Goal: Information Seeking & Learning: Learn about a topic

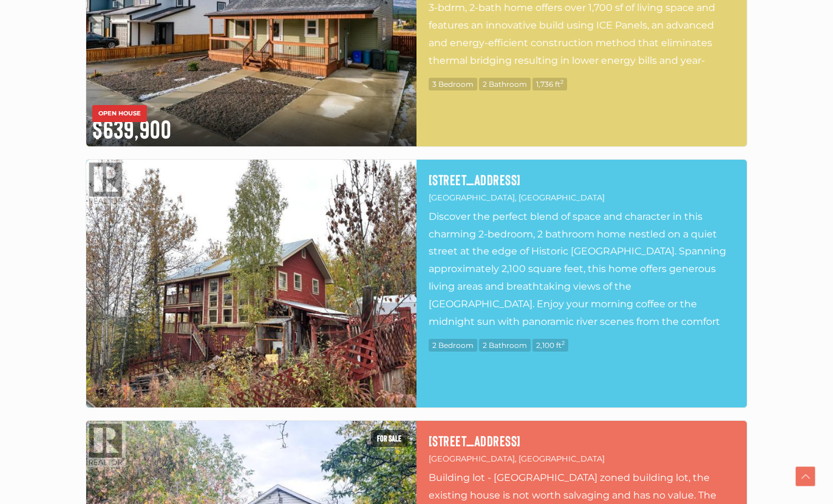
scroll to position [537, 0]
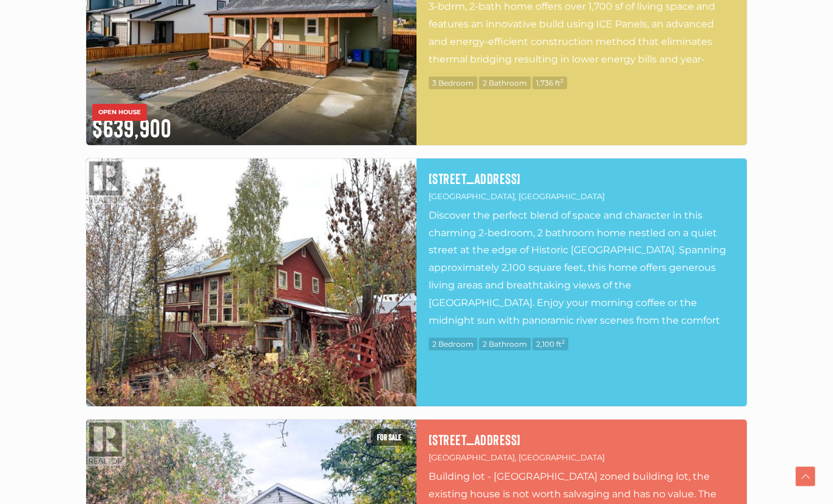
click at [223, 293] on img at bounding box center [251, 282] width 330 height 248
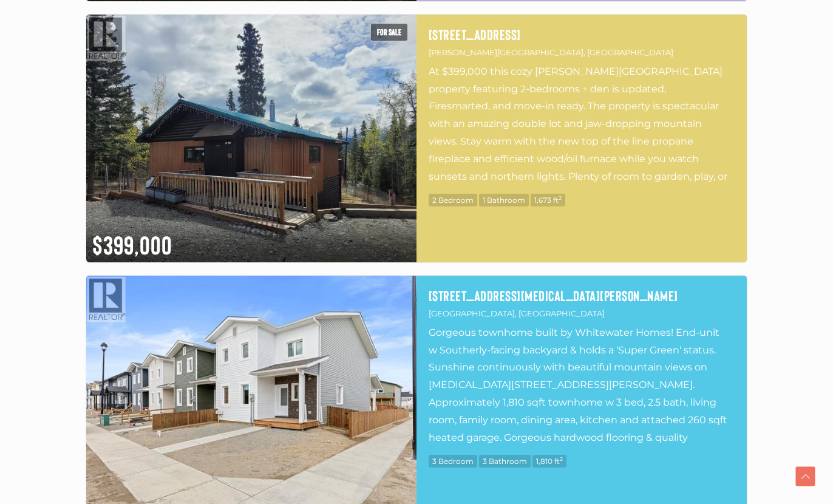
scroll to position [2523, 0]
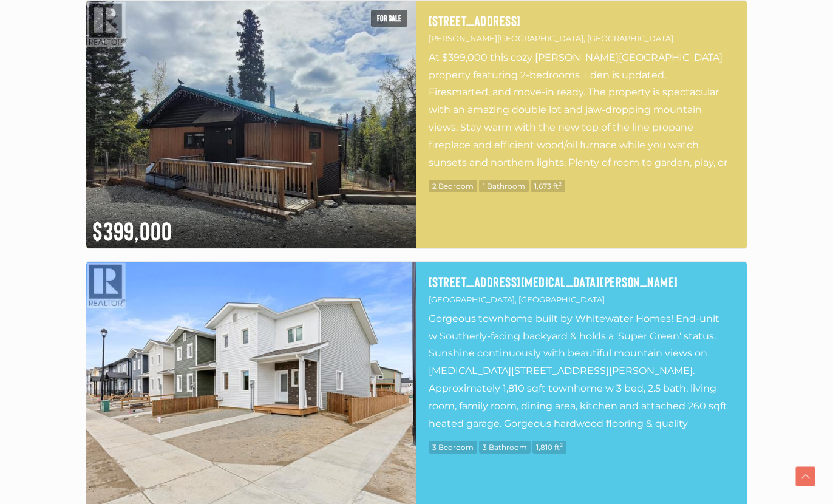
click at [120, 414] on img at bounding box center [251, 386] width 330 height 248
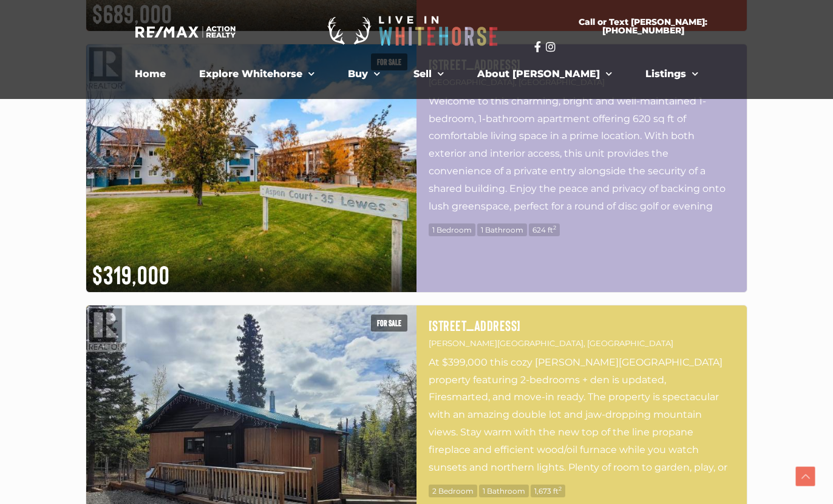
scroll to position [2217, 0]
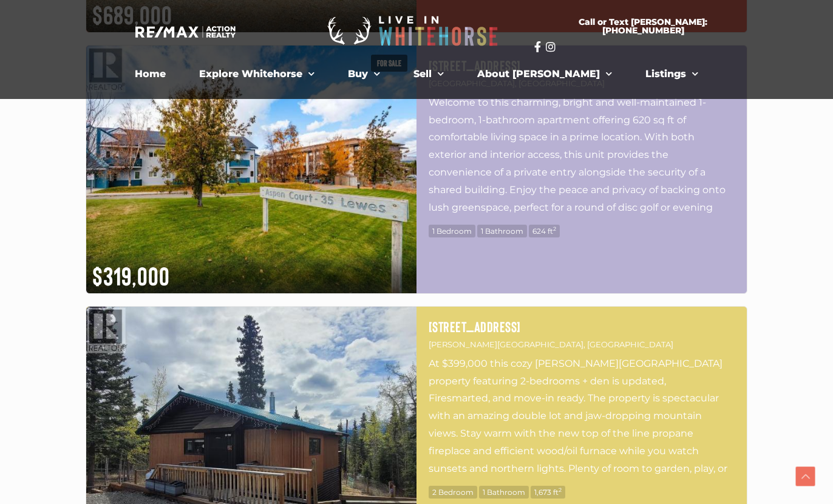
click at [254, 393] on img at bounding box center [251, 431] width 330 height 248
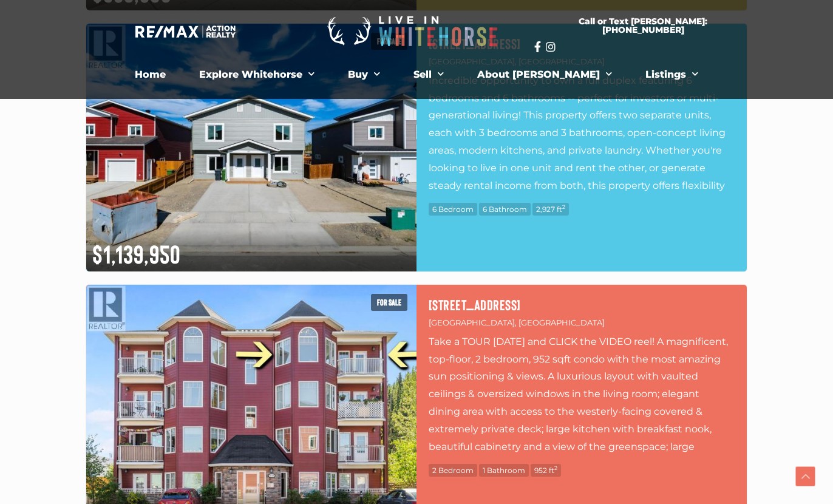
scroll to position [3803, 0]
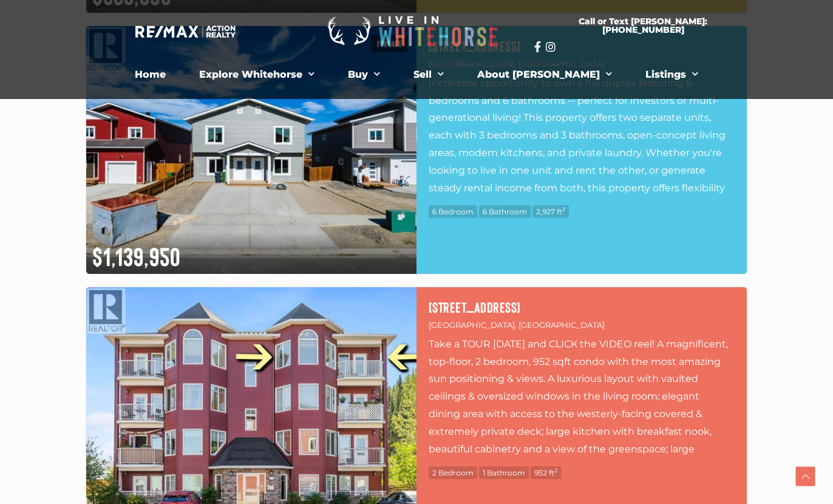
click at [238, 362] on img at bounding box center [251, 411] width 330 height 248
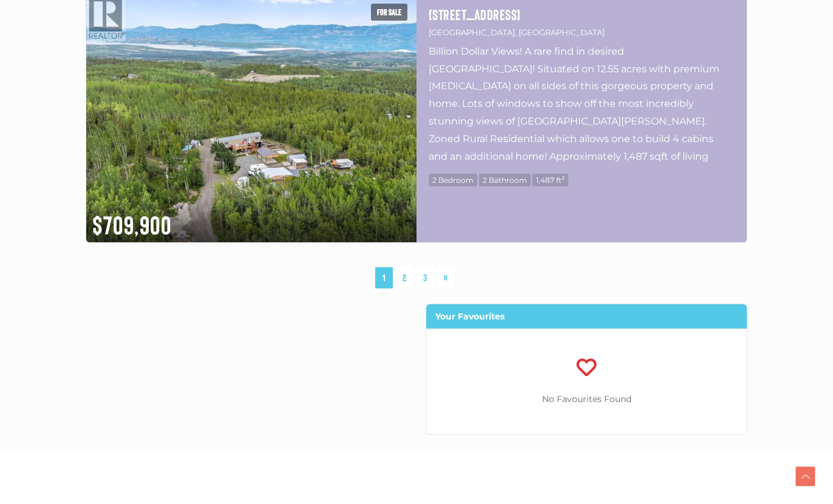
scroll to position [6448, 0]
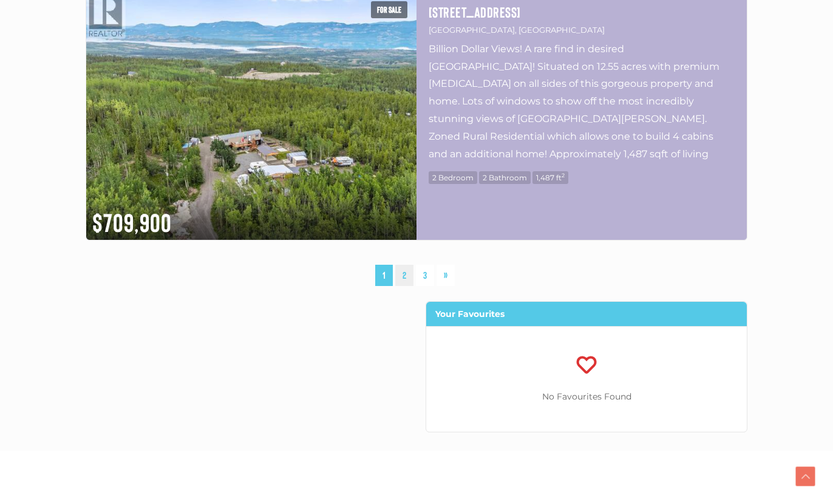
click at [406, 278] on link "2" at bounding box center [404, 275] width 18 height 21
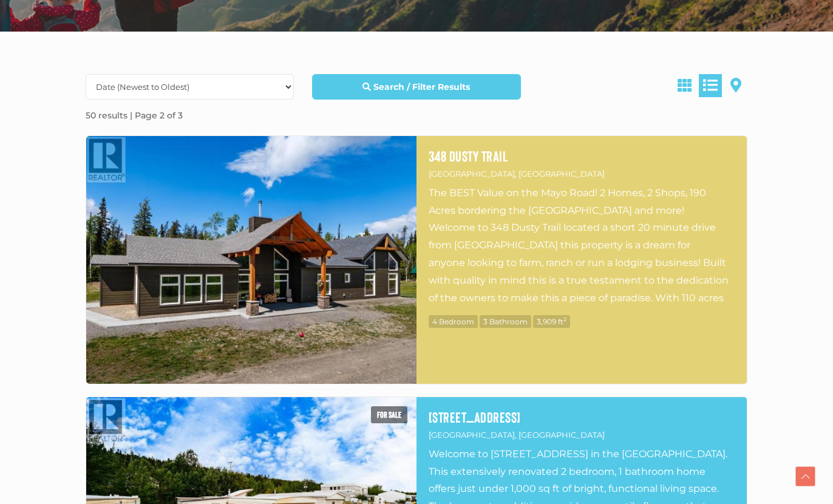
scroll to position [300, 0]
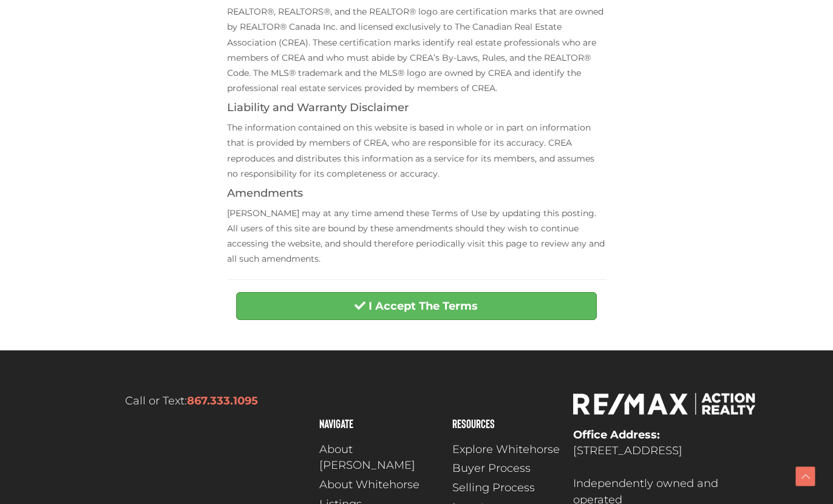
scroll to position [412, 0]
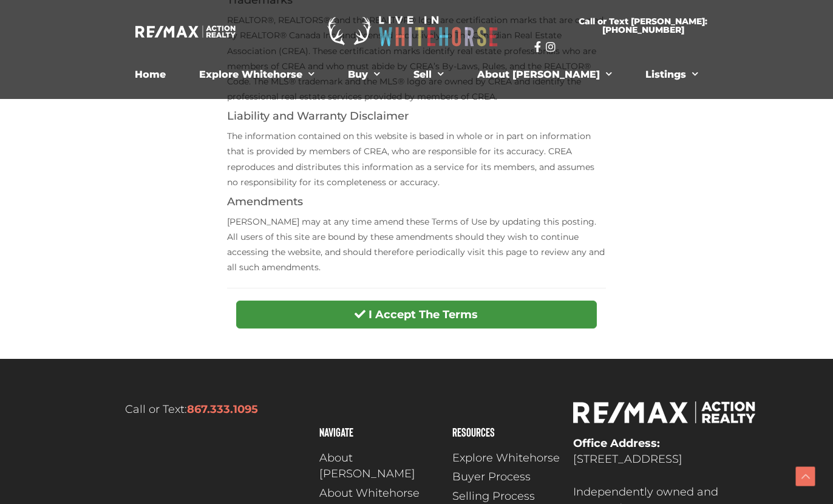
click at [281, 302] on button "I Accept The Terms" at bounding box center [416, 315] width 360 height 28
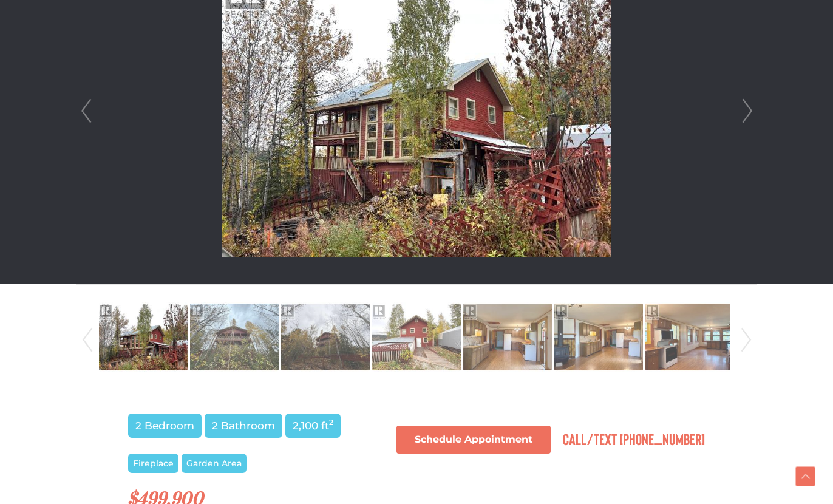
scroll to position [412, 0]
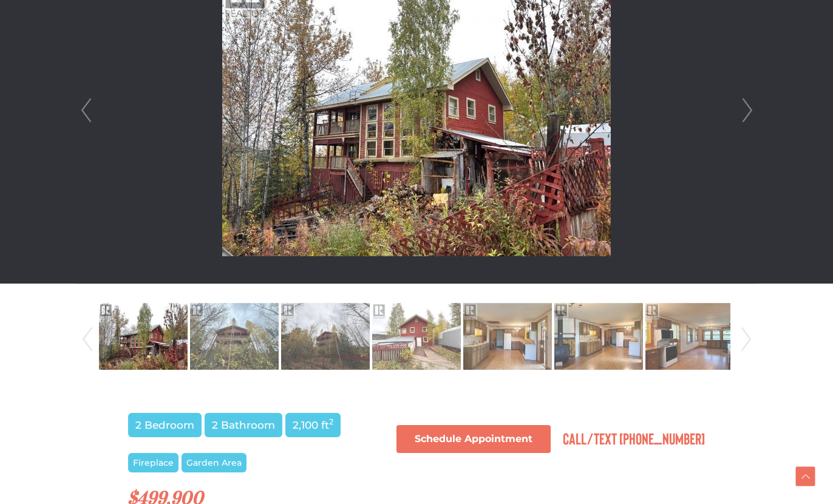
click at [746, 111] on link "Next" at bounding box center [747, 110] width 18 height 346
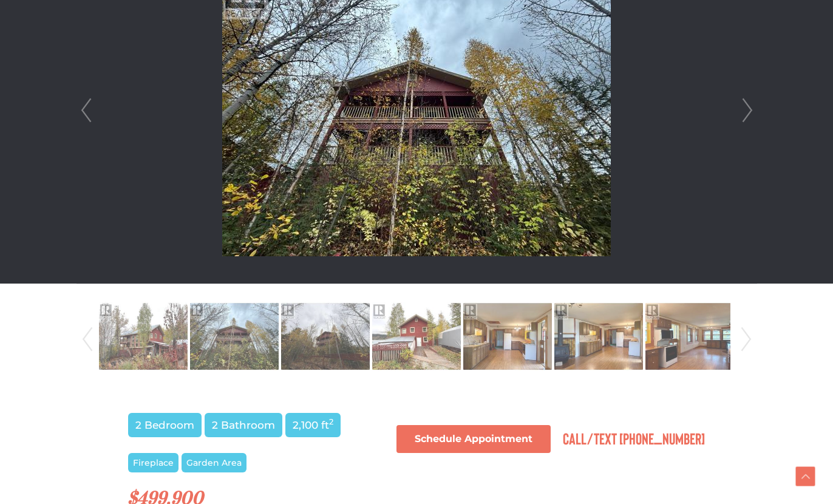
click at [746, 111] on link "Next" at bounding box center [747, 110] width 18 height 346
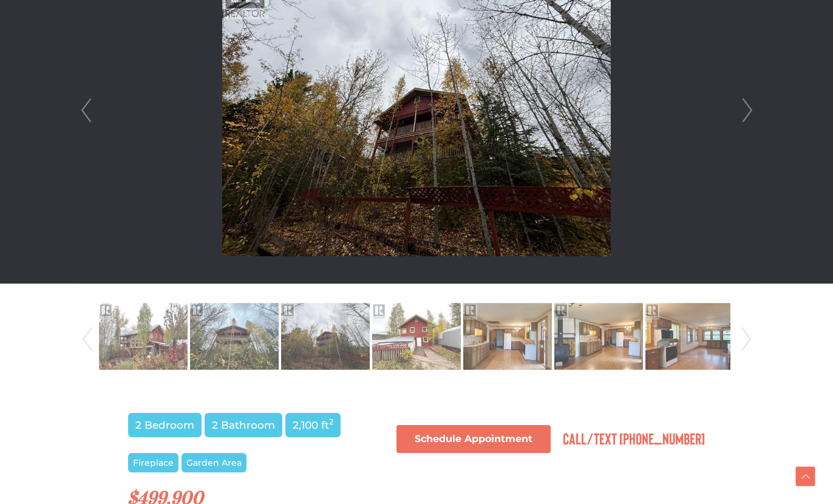
click at [746, 111] on link "Next" at bounding box center [747, 110] width 18 height 346
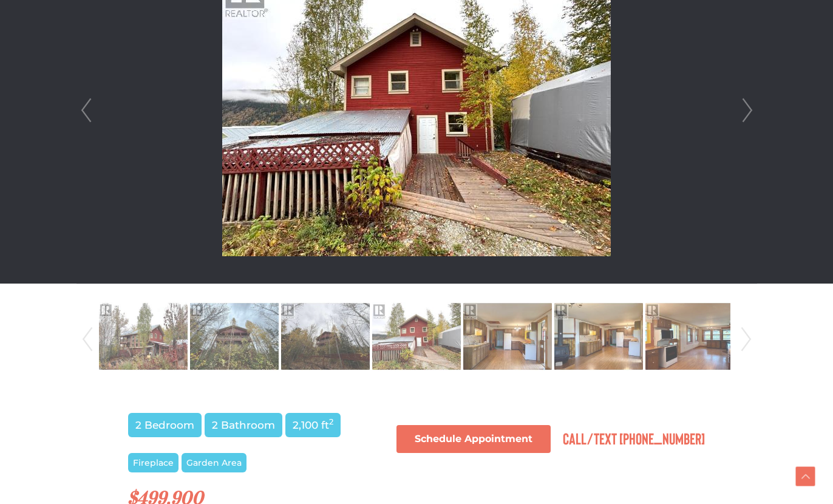
click at [746, 111] on link "Next" at bounding box center [747, 110] width 18 height 346
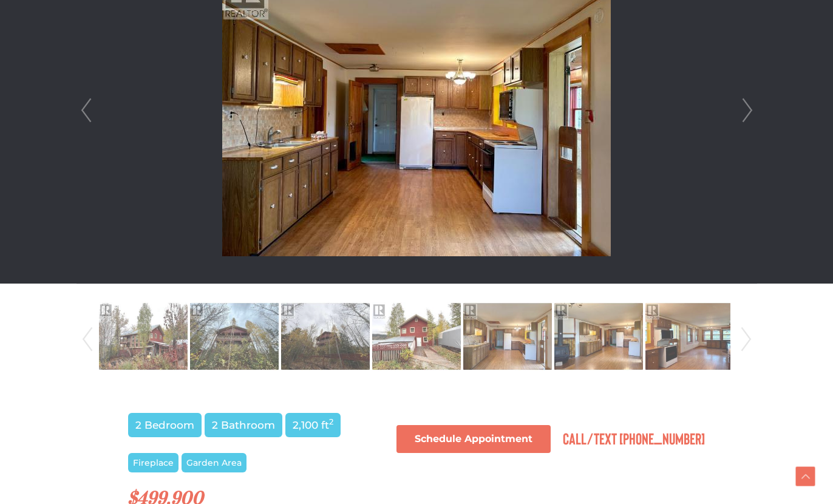
click at [746, 111] on link "Next" at bounding box center [747, 110] width 18 height 346
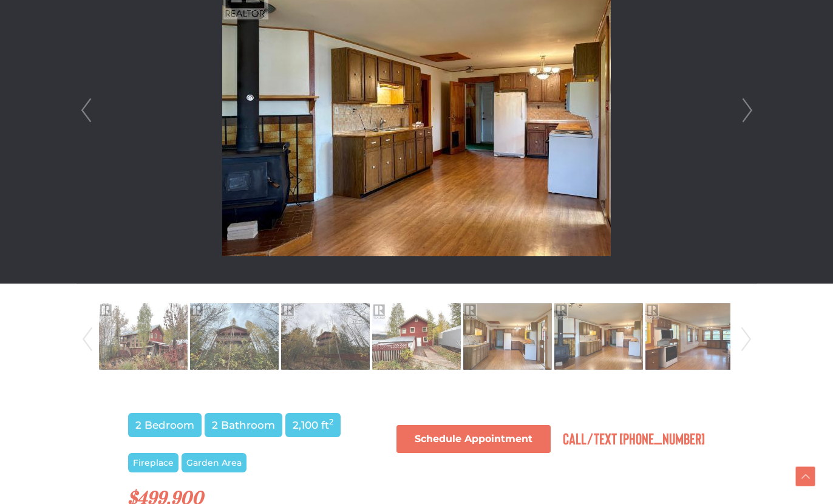
click at [746, 111] on link "Next" at bounding box center [747, 110] width 18 height 346
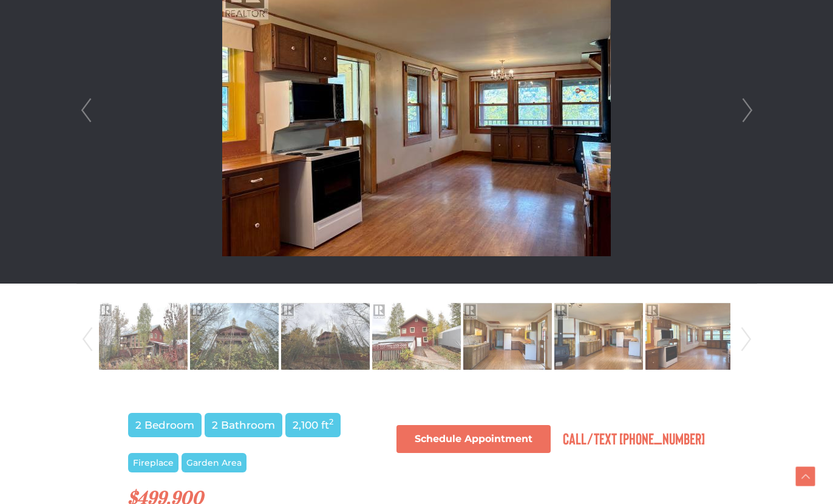
click at [746, 111] on link "Next" at bounding box center [747, 110] width 18 height 346
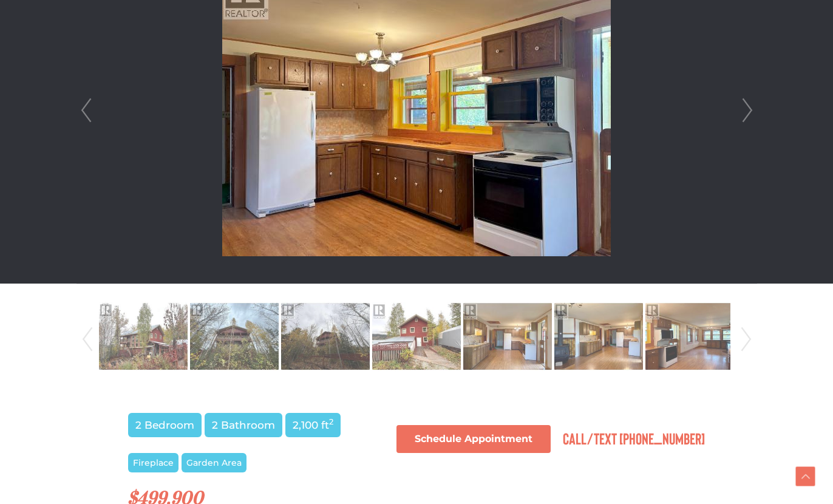
click at [746, 111] on link "Next" at bounding box center [747, 110] width 18 height 346
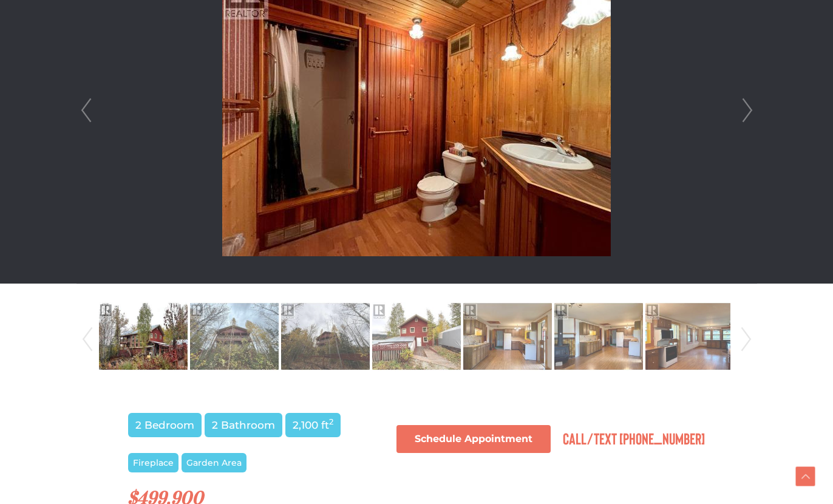
click at [746, 111] on link "Next" at bounding box center [747, 110] width 18 height 346
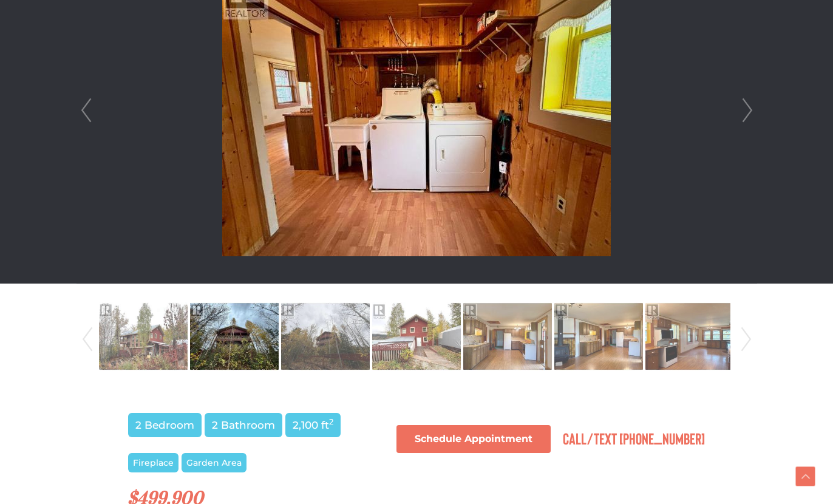
click at [746, 111] on link "Next" at bounding box center [747, 110] width 18 height 346
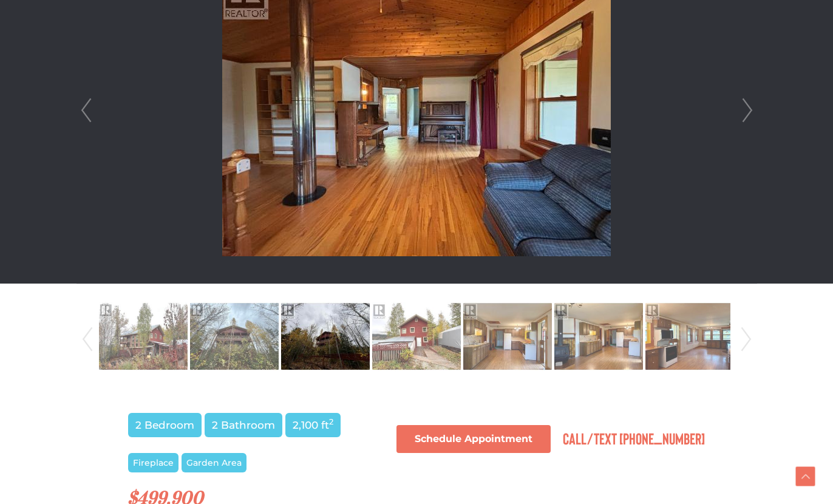
click at [746, 111] on link "Next" at bounding box center [747, 110] width 18 height 346
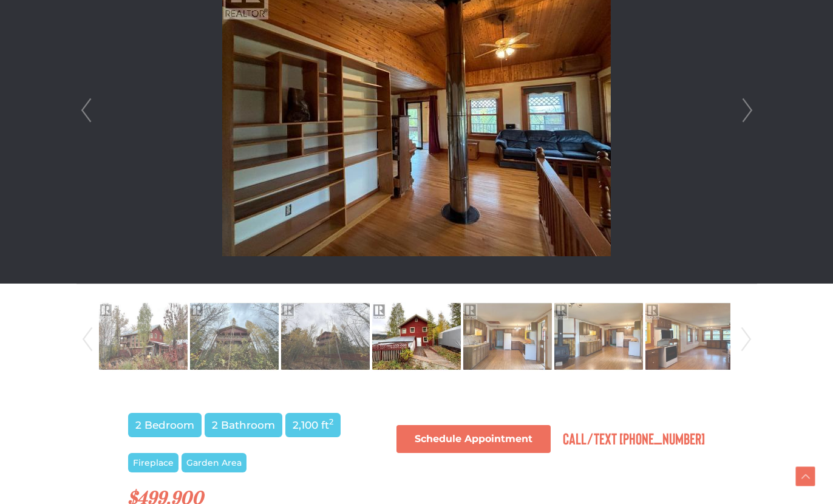
click at [746, 111] on link "Next" at bounding box center [747, 110] width 18 height 346
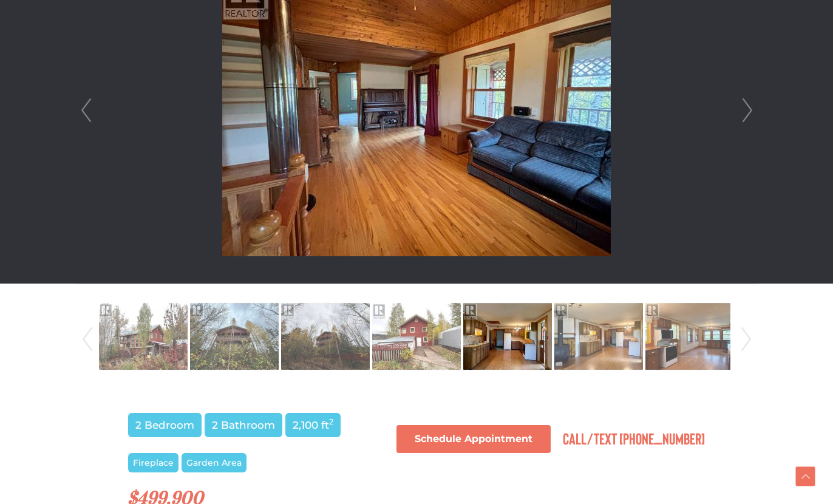
click at [746, 111] on link "Next" at bounding box center [747, 110] width 18 height 346
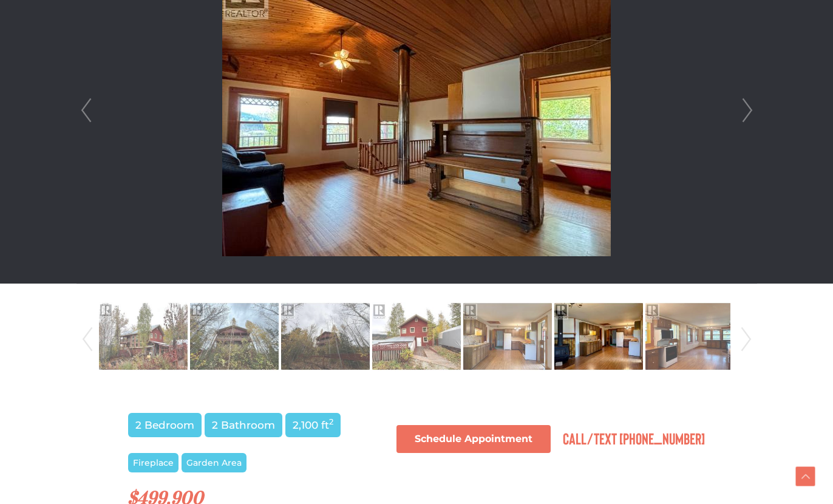
click at [746, 111] on link "Next" at bounding box center [747, 110] width 18 height 346
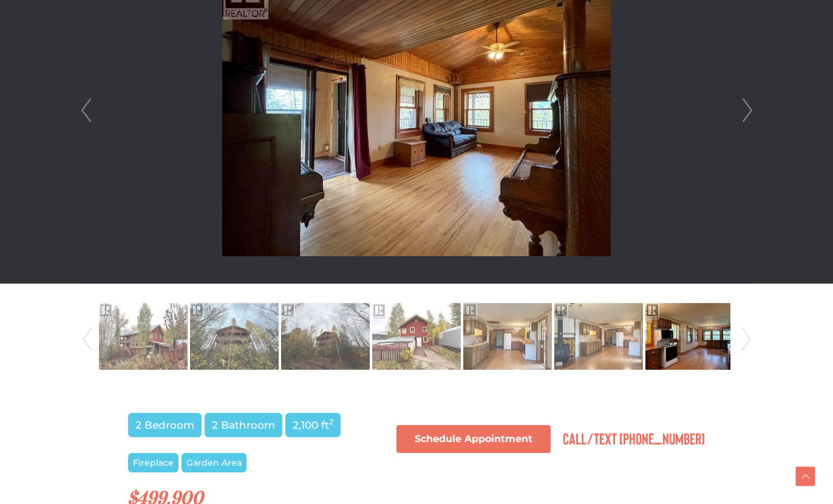
click at [746, 111] on link "Next" at bounding box center [747, 110] width 18 height 346
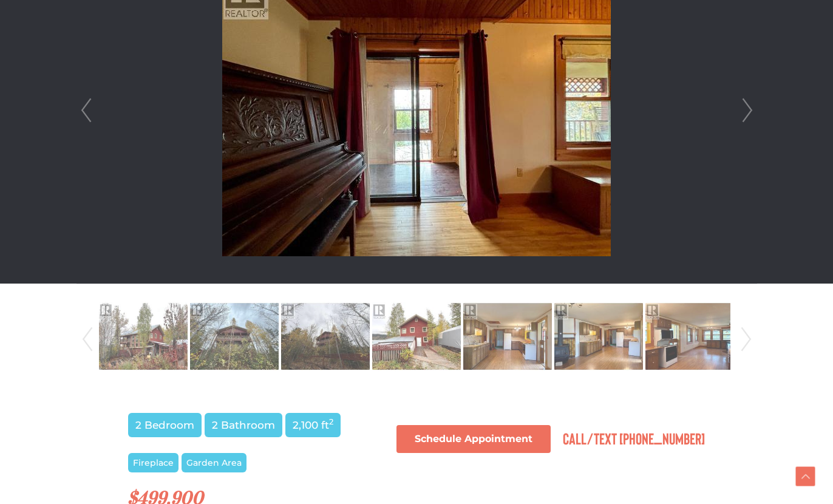
click at [746, 111] on link "Next" at bounding box center [747, 110] width 18 height 346
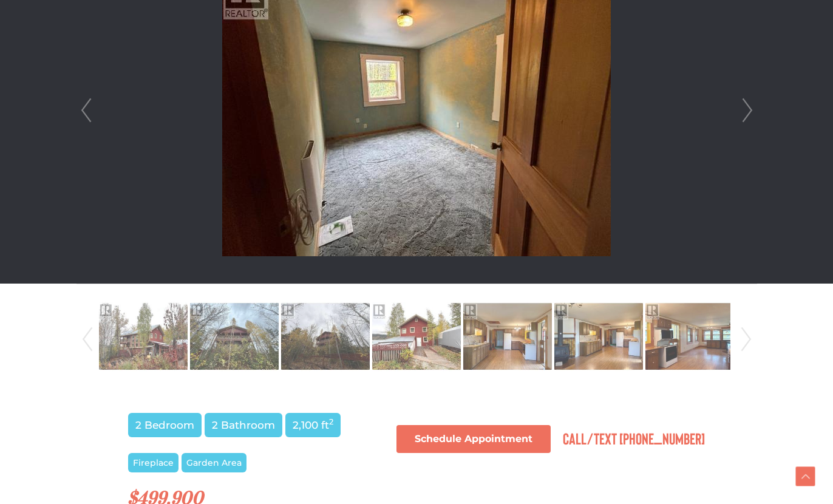
click at [746, 111] on link "Next" at bounding box center [747, 110] width 18 height 346
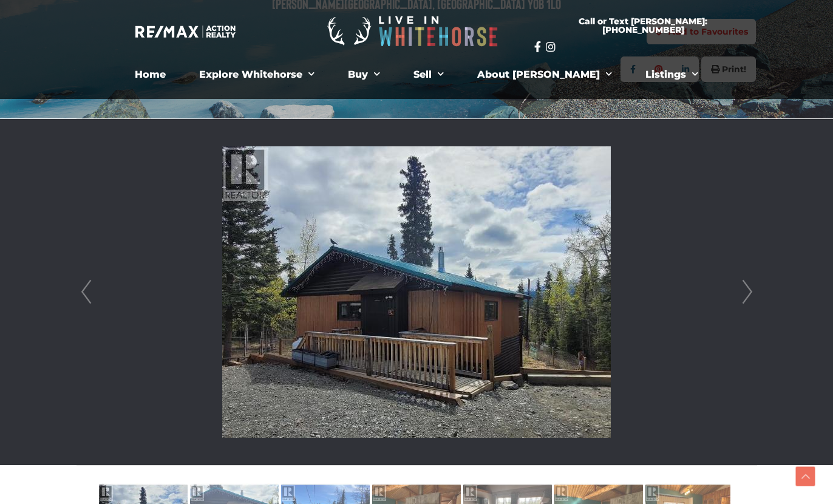
scroll to position [226, 0]
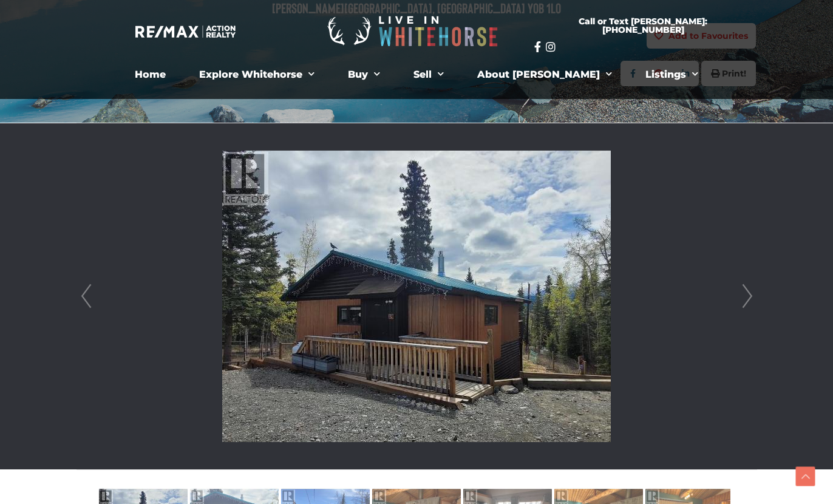
click at [744, 296] on link "Next" at bounding box center [747, 296] width 18 height 346
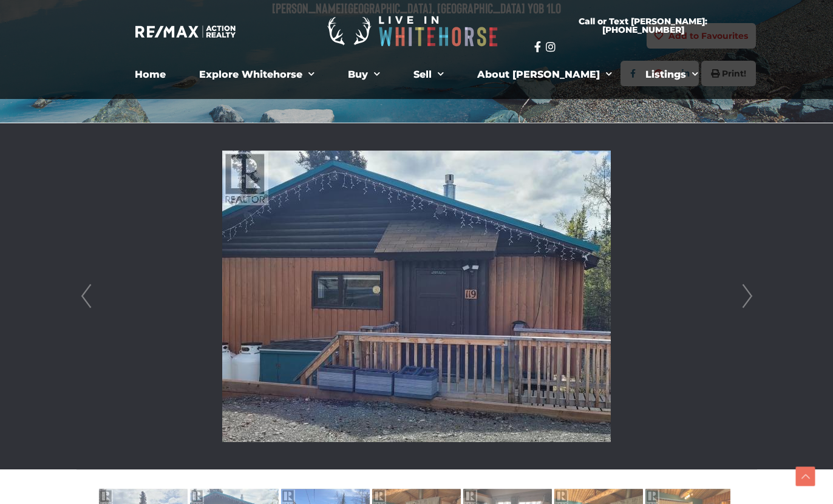
click at [744, 296] on link "Next" at bounding box center [747, 296] width 18 height 346
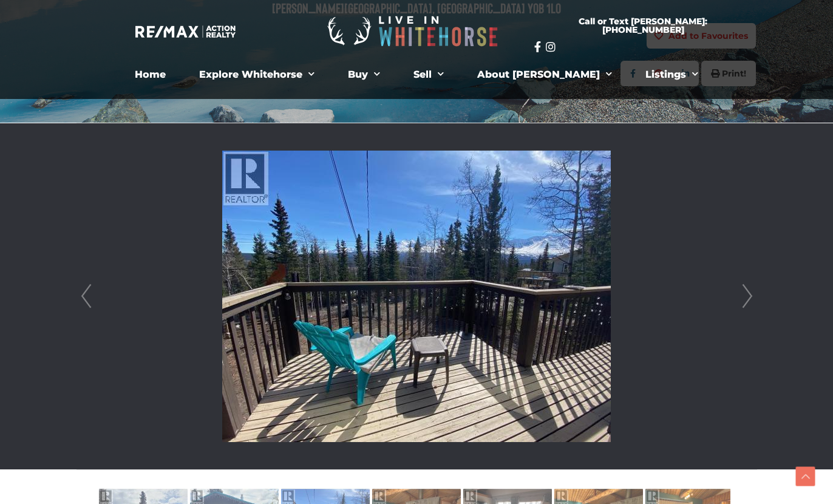
click at [744, 296] on link "Next" at bounding box center [747, 296] width 18 height 346
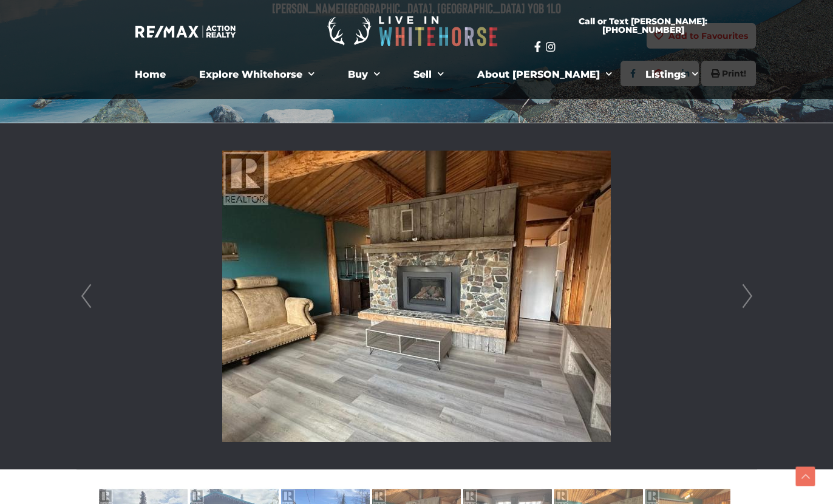
click at [744, 296] on link "Next" at bounding box center [747, 296] width 18 height 346
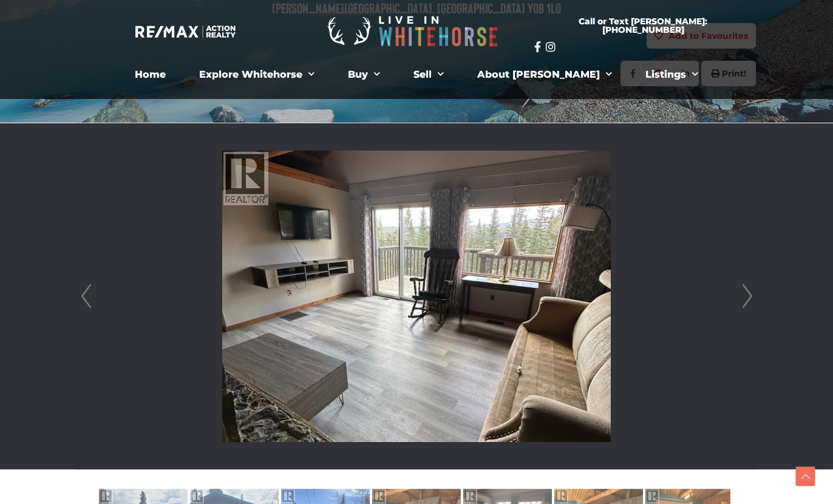
click at [744, 296] on link "Next" at bounding box center [747, 296] width 18 height 346
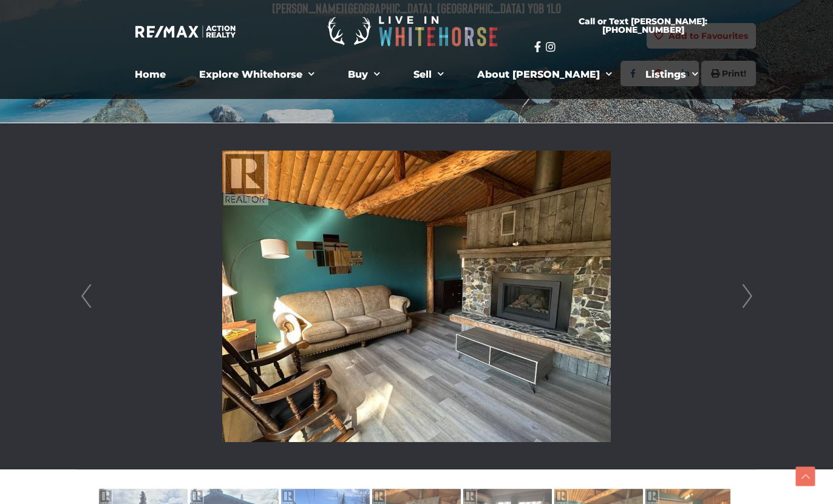
click at [744, 296] on link "Next" at bounding box center [747, 296] width 18 height 346
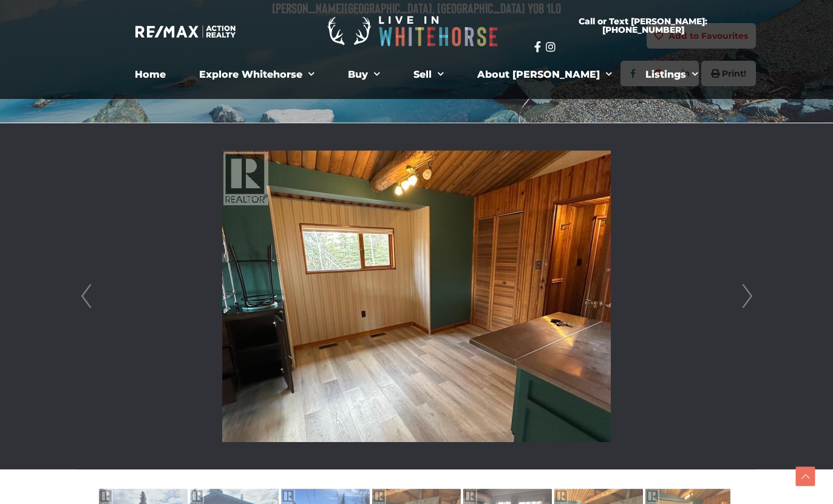
click at [744, 296] on link "Next" at bounding box center [747, 296] width 18 height 346
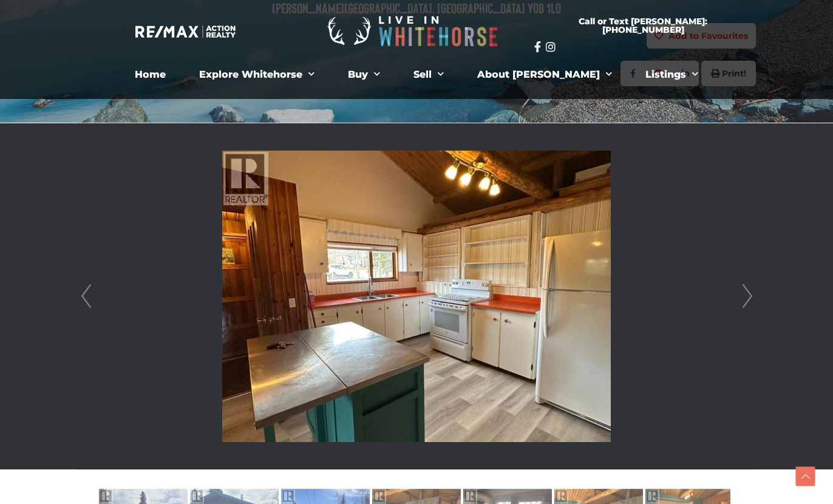
click at [744, 296] on link "Next" at bounding box center [747, 296] width 18 height 346
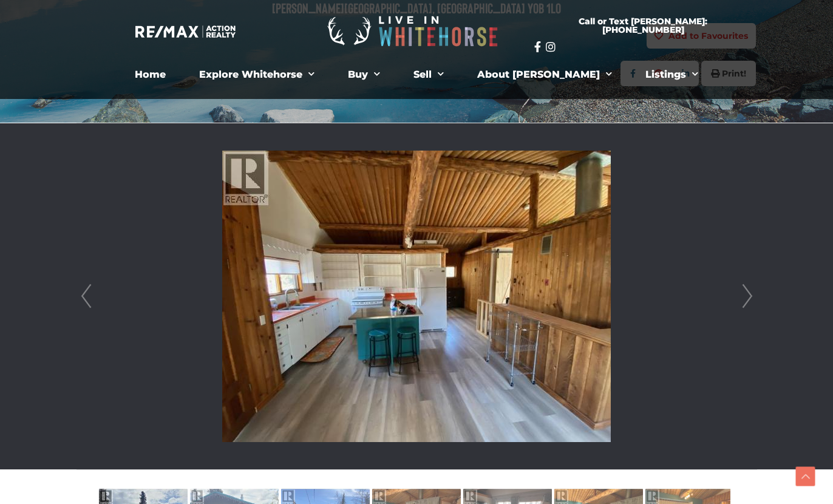
click at [744, 296] on link "Next" at bounding box center [747, 296] width 18 height 346
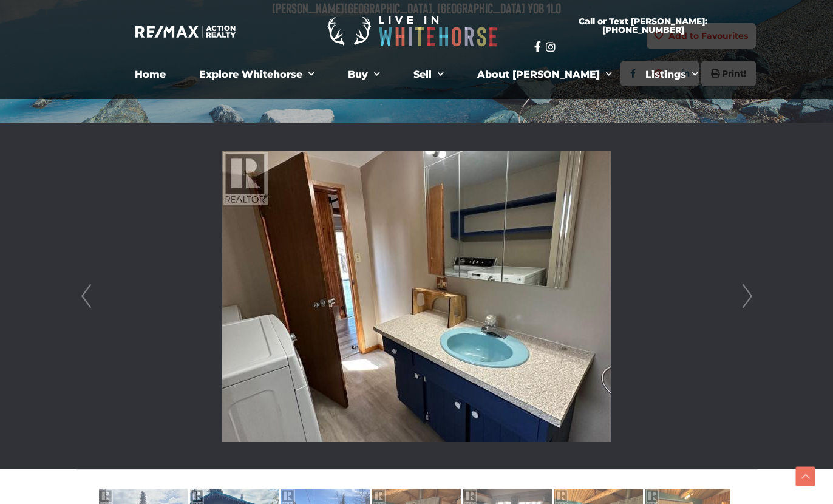
click at [744, 296] on link "Next" at bounding box center [747, 296] width 18 height 346
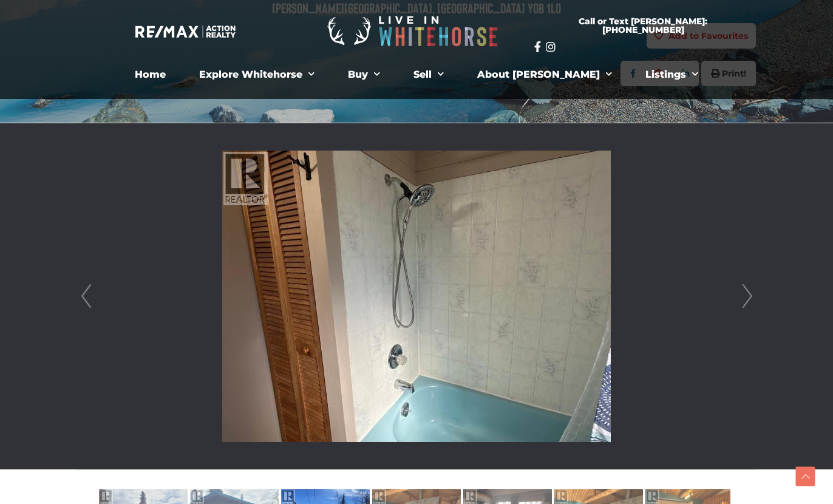
click at [746, 296] on link "Next" at bounding box center [747, 296] width 18 height 346
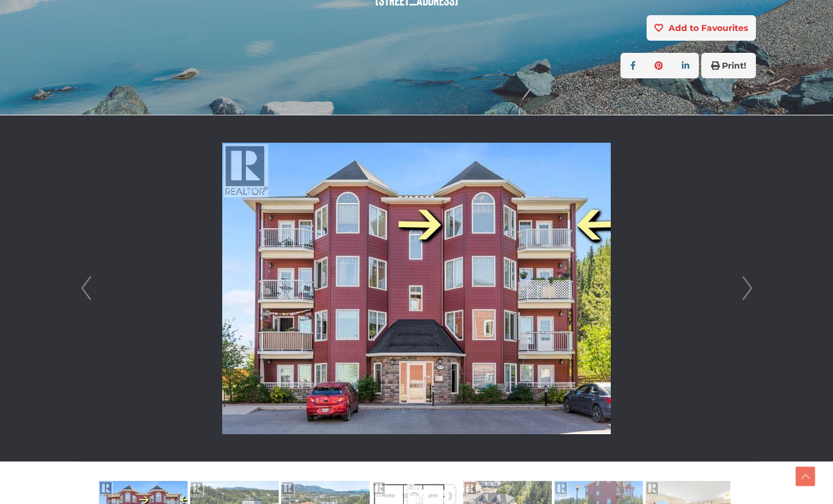
scroll to position [236, 0]
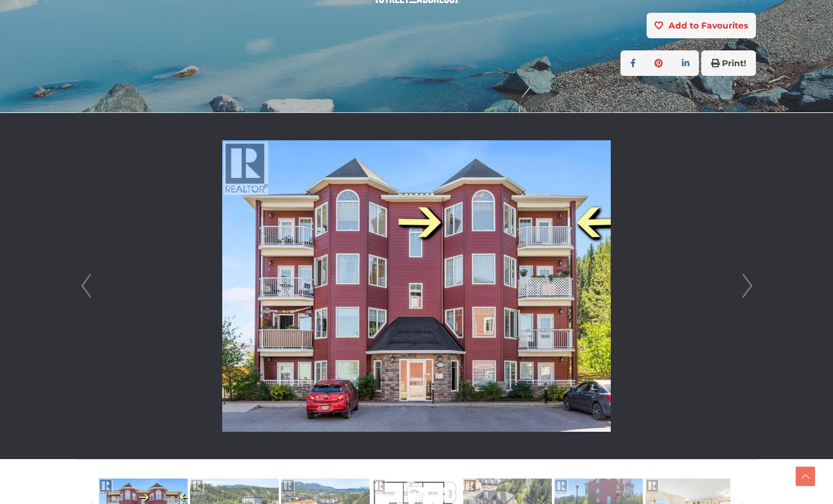
click at [752, 283] on link "Next" at bounding box center [747, 286] width 18 height 346
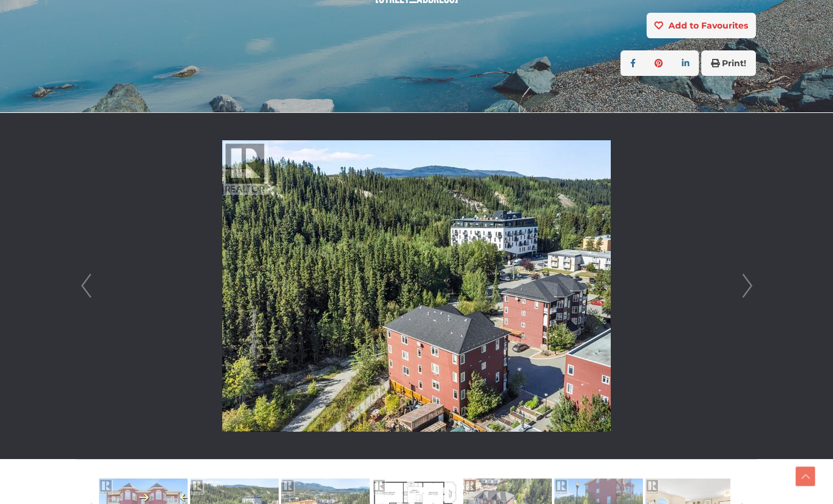
click at [752, 283] on link "Next" at bounding box center [747, 286] width 18 height 346
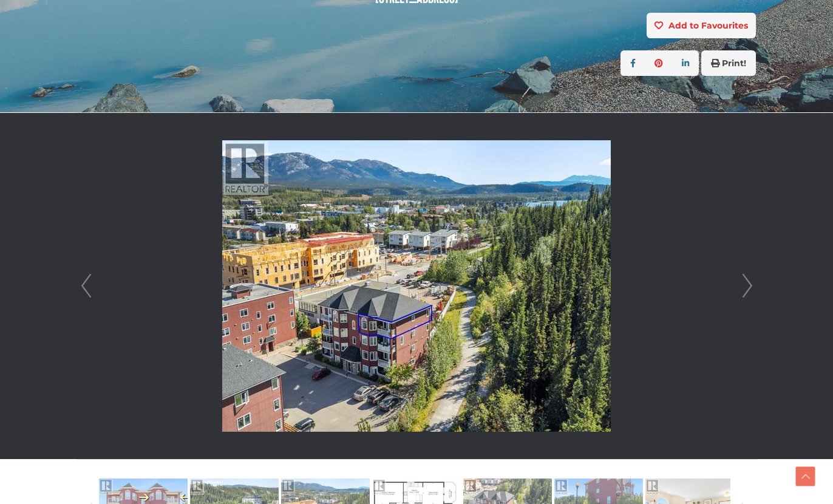
click at [751, 283] on link "Next" at bounding box center [747, 286] width 18 height 346
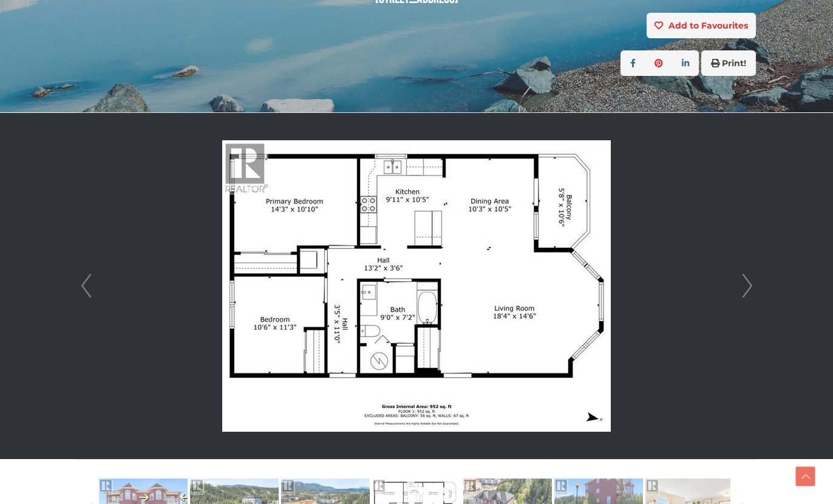
click at [751, 283] on link "Next" at bounding box center [747, 286] width 18 height 346
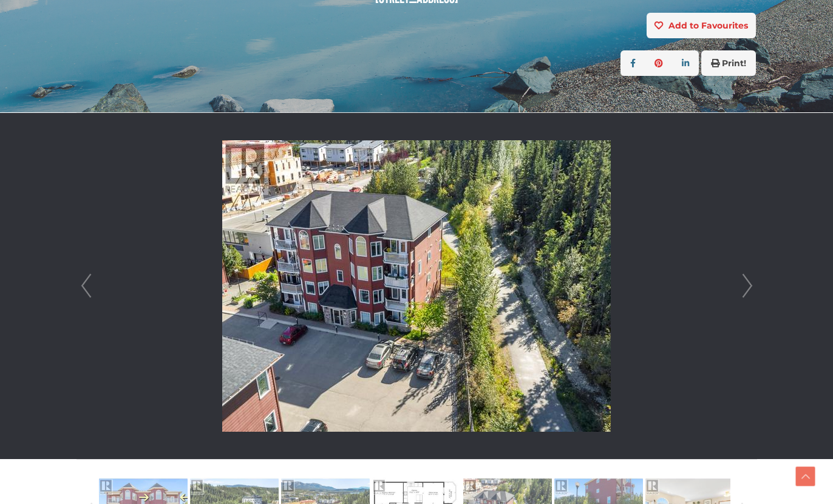
click at [751, 283] on link "Next" at bounding box center [747, 286] width 18 height 346
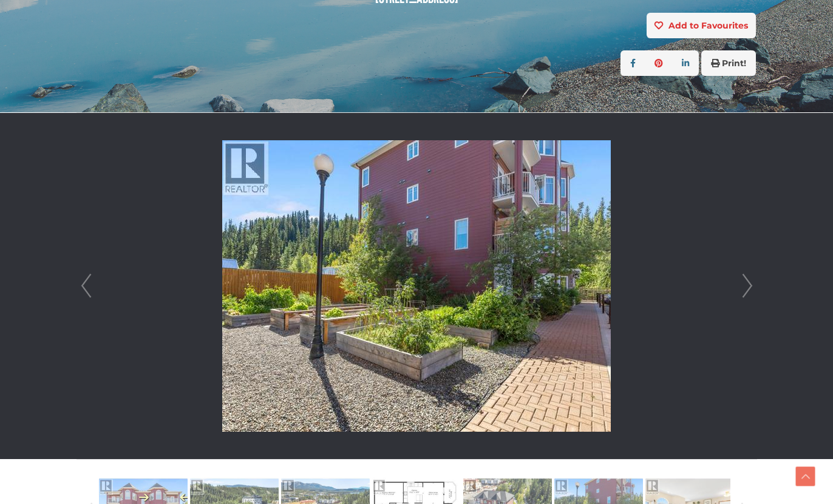
click at [751, 283] on link "Next" at bounding box center [747, 286] width 18 height 346
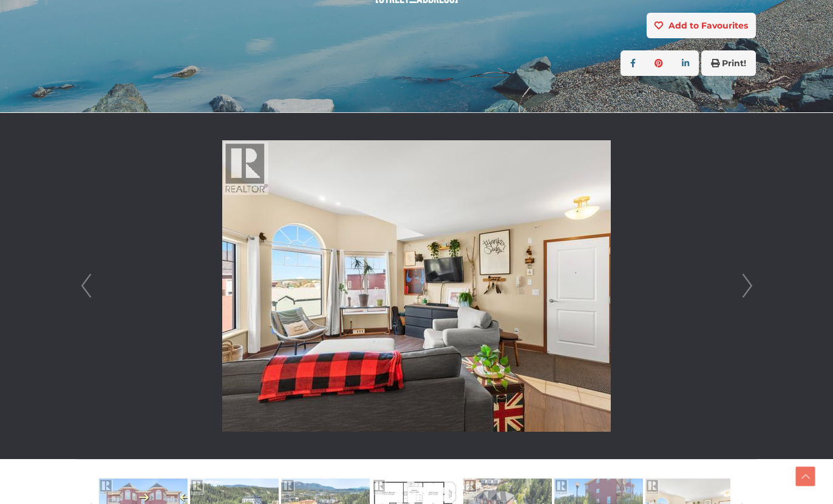
click at [751, 283] on link "Next" at bounding box center [747, 286] width 18 height 346
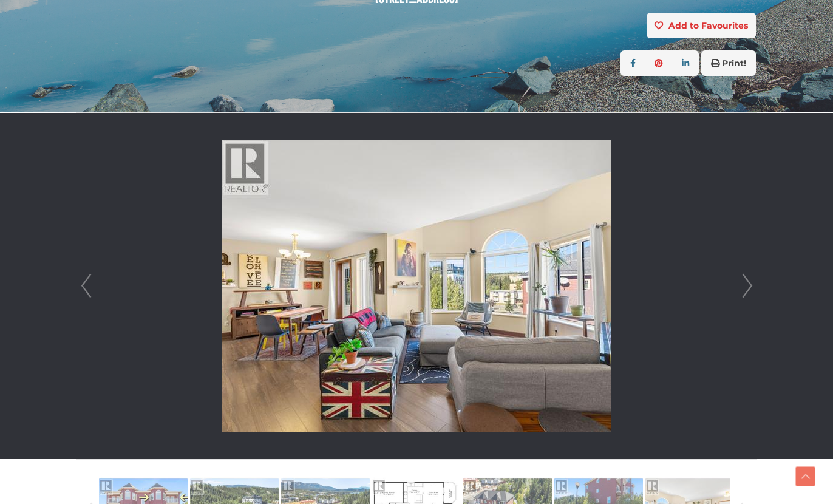
click at [751, 283] on link "Next" at bounding box center [747, 286] width 18 height 346
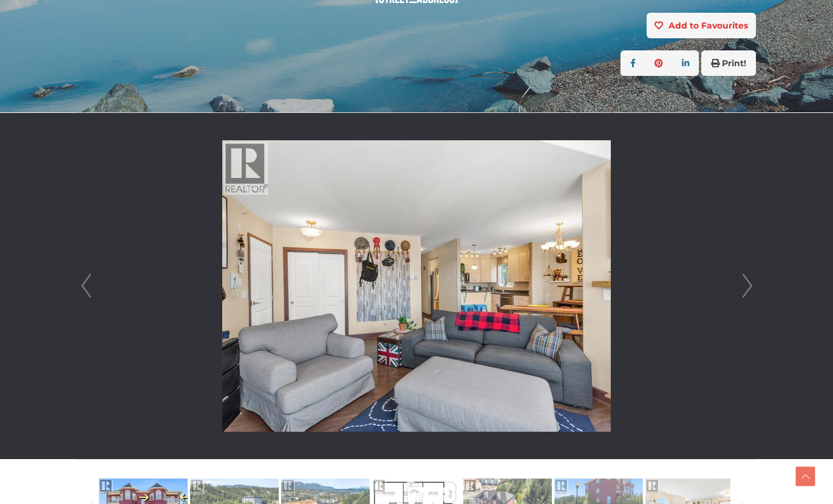
click at [751, 283] on link "Next" at bounding box center [747, 286] width 18 height 346
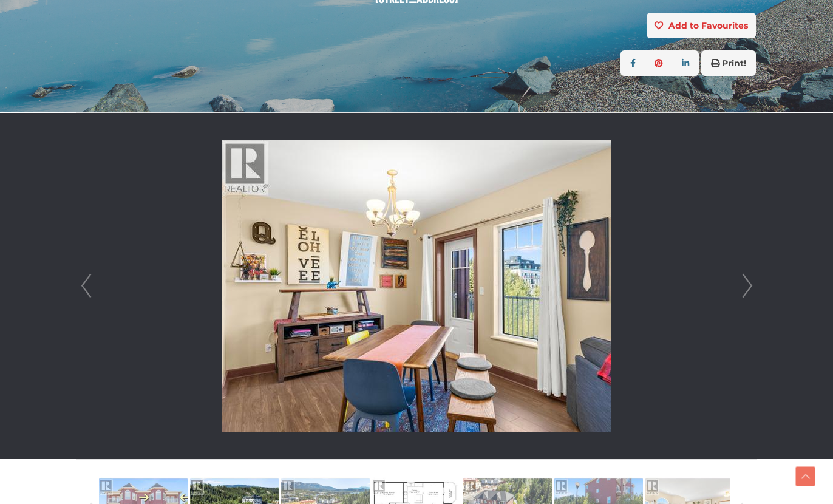
click at [751, 283] on link "Next" at bounding box center [747, 286] width 18 height 346
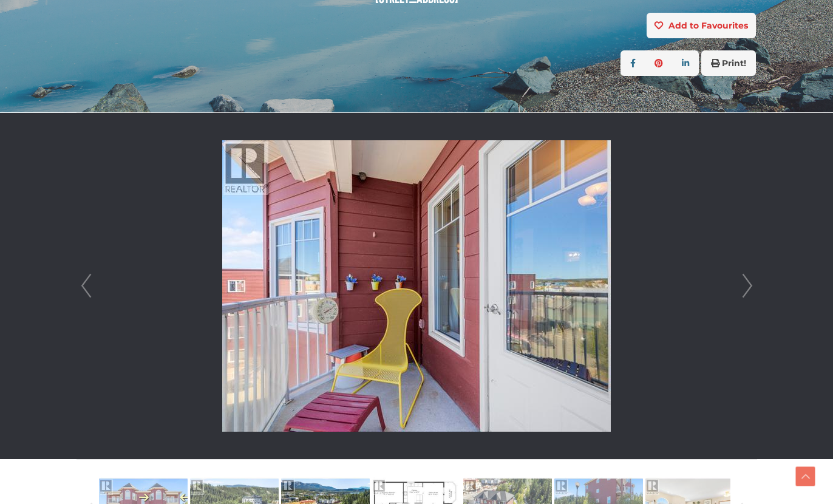
click at [751, 283] on link "Next" at bounding box center [747, 286] width 18 height 346
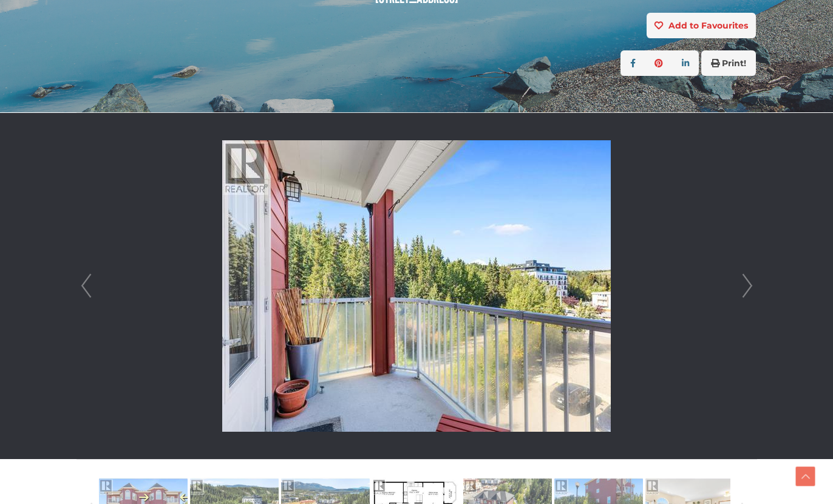
click at [751, 283] on link "Next" at bounding box center [747, 286] width 18 height 346
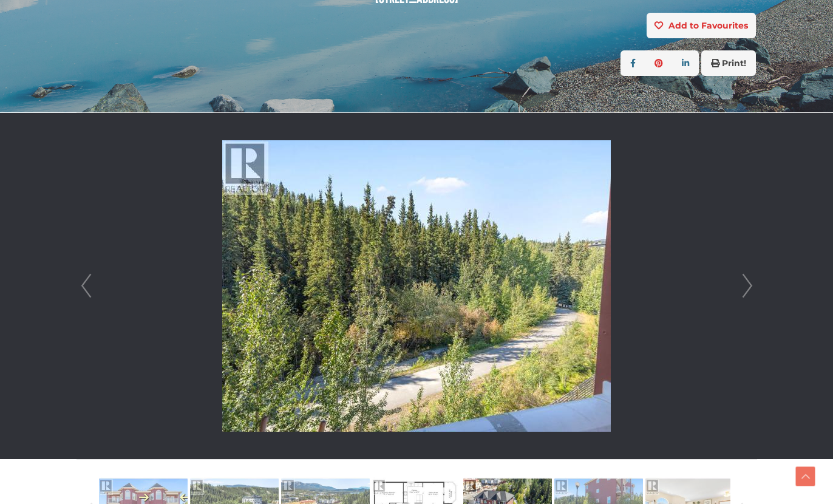
click at [751, 283] on link "Next" at bounding box center [747, 286] width 18 height 346
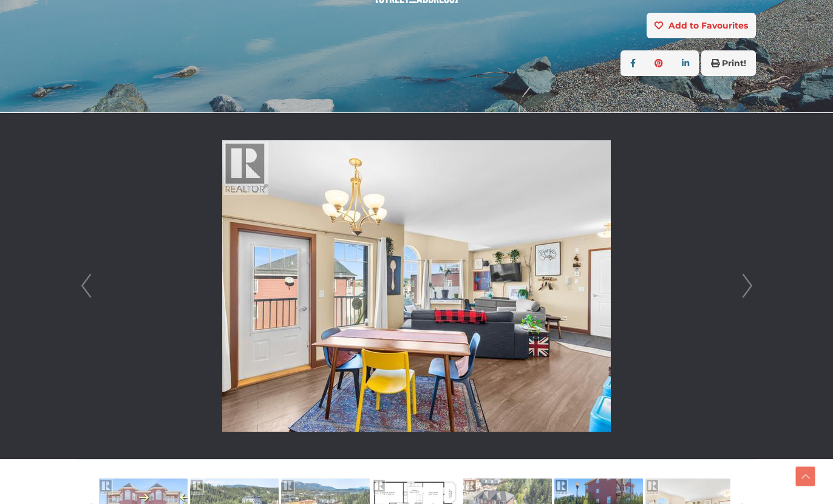
click at [751, 283] on link "Next" at bounding box center [747, 286] width 18 height 346
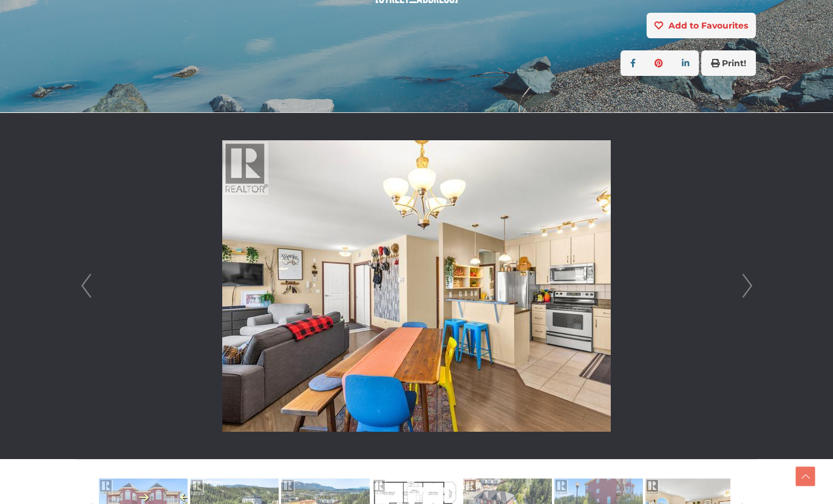
click at [751, 283] on link "Next" at bounding box center [747, 286] width 18 height 346
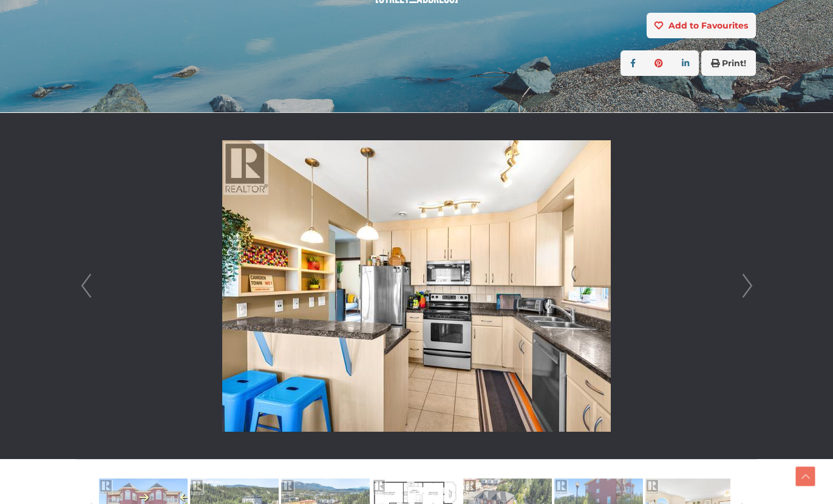
click at [751, 283] on link "Next" at bounding box center [747, 286] width 18 height 346
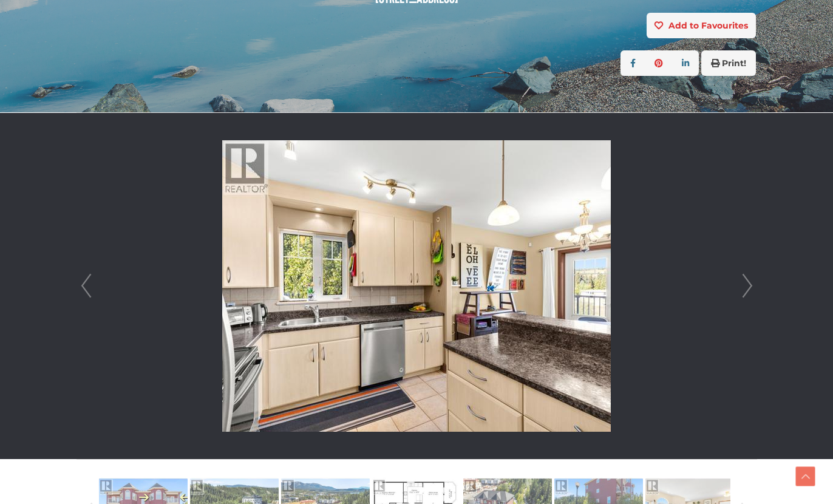
click at [751, 283] on link "Next" at bounding box center [747, 286] width 18 height 346
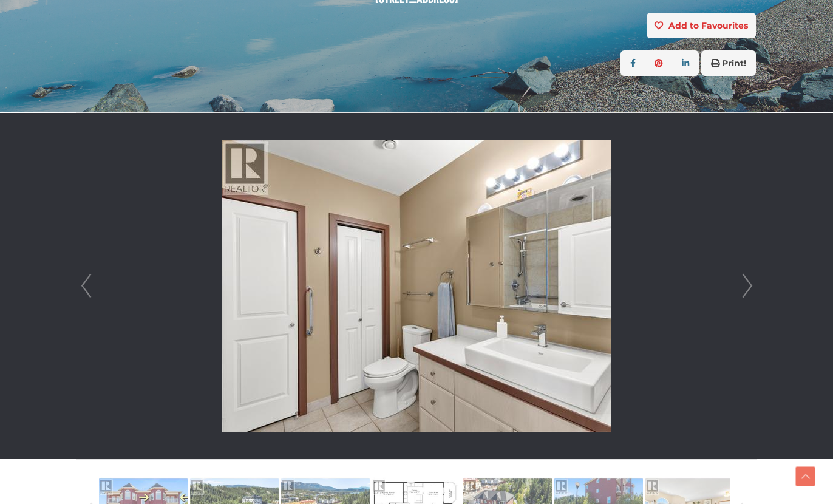
click at [751, 283] on link "Next" at bounding box center [747, 286] width 18 height 346
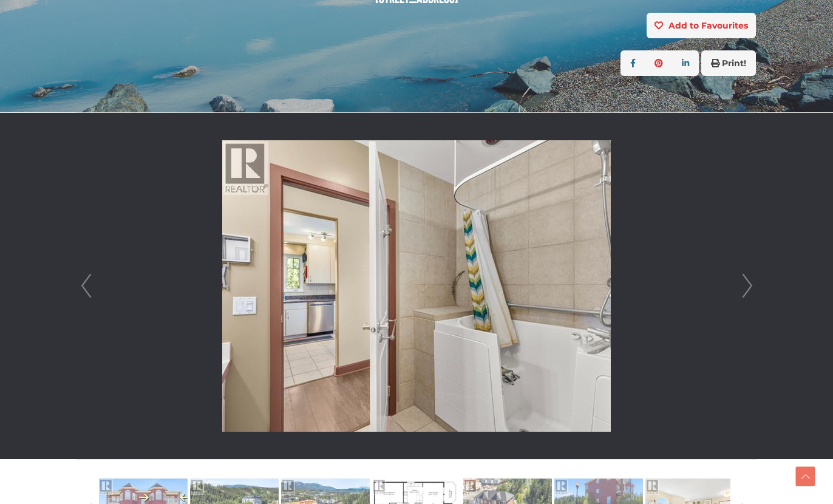
click at [751, 283] on link "Next" at bounding box center [747, 286] width 18 height 346
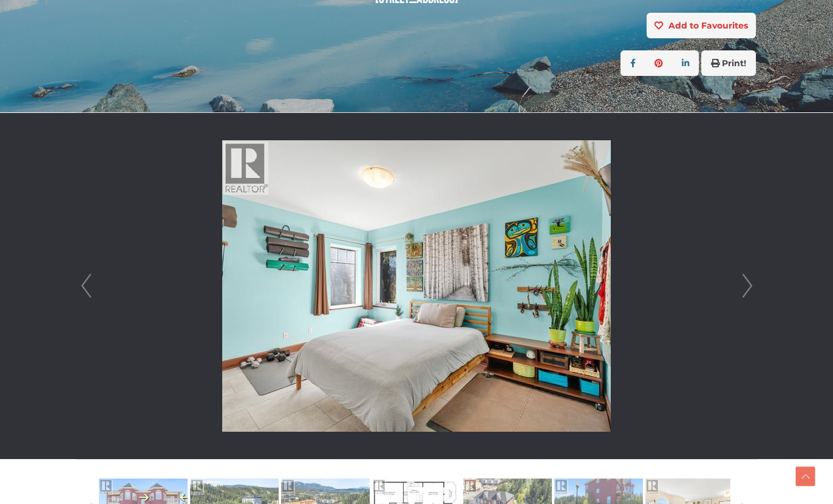
click at [751, 283] on link "Next" at bounding box center [747, 286] width 18 height 346
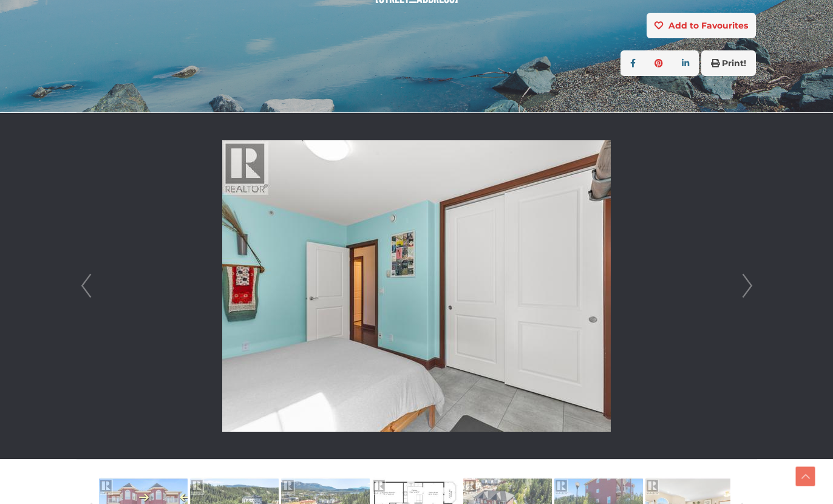
click at [751, 283] on link "Next" at bounding box center [747, 286] width 18 height 346
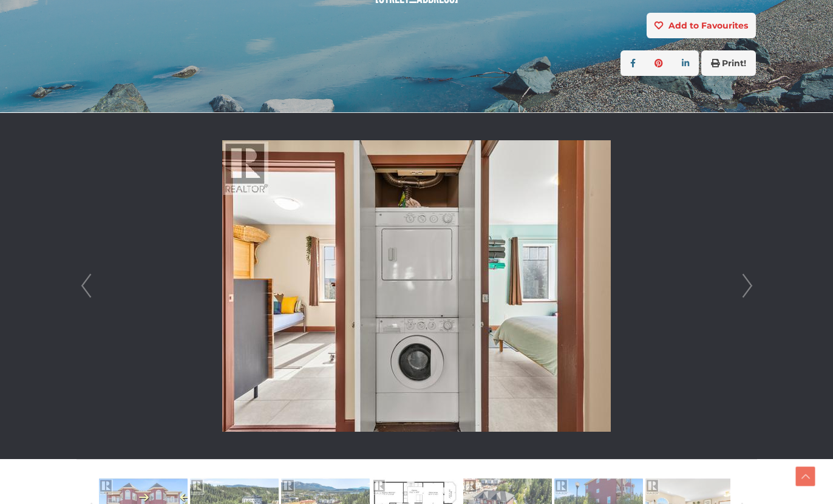
click at [751, 283] on link "Next" at bounding box center [747, 286] width 18 height 346
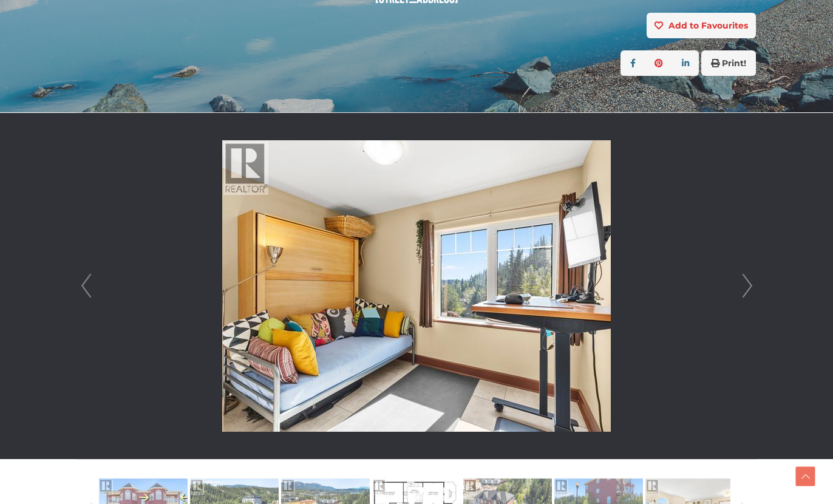
click at [751, 283] on link "Next" at bounding box center [747, 286] width 18 height 346
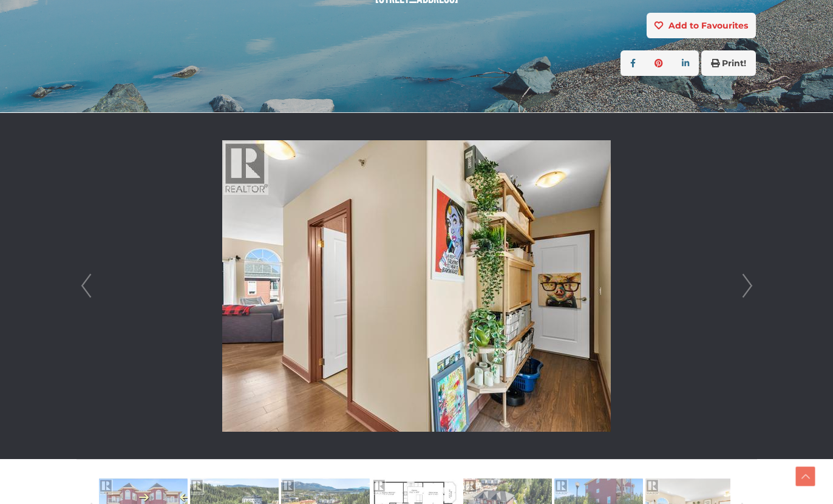
click at [751, 283] on link "Next" at bounding box center [747, 286] width 18 height 346
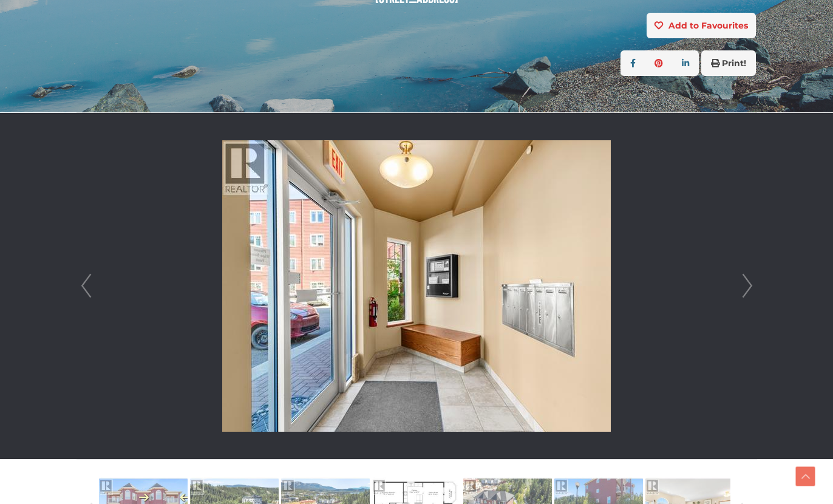
click at [751, 283] on link "Next" at bounding box center [747, 286] width 18 height 346
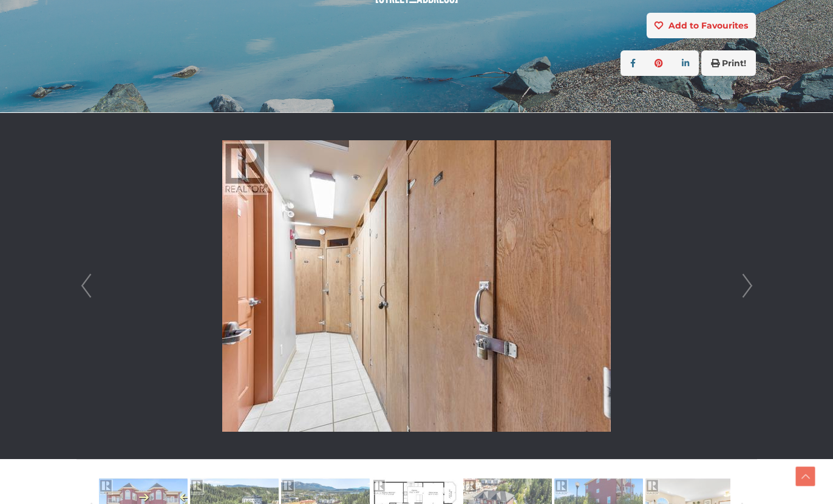
click at [751, 283] on link "Next" at bounding box center [747, 286] width 18 height 346
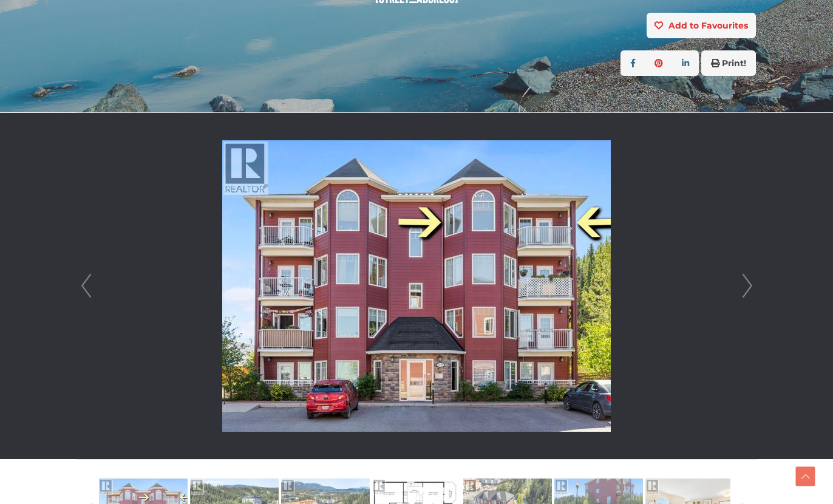
click at [751, 283] on link "Next" at bounding box center [747, 286] width 18 height 346
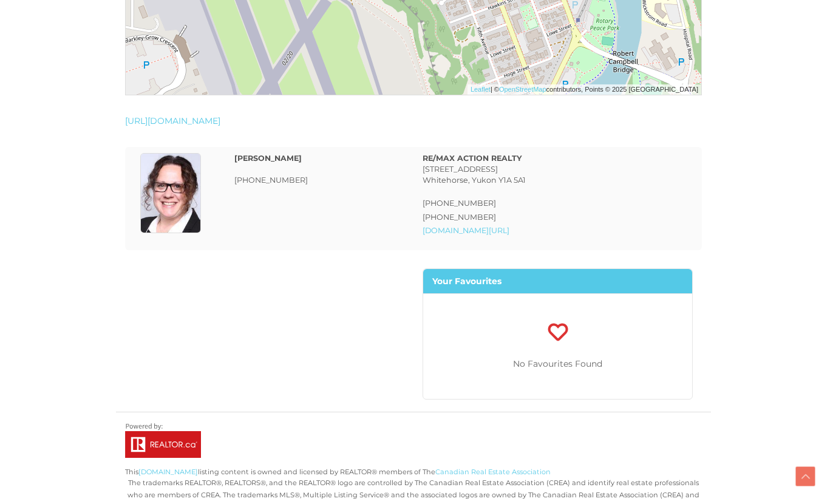
scroll to position [2904, 3]
